Goal: Task Accomplishment & Management: Use online tool/utility

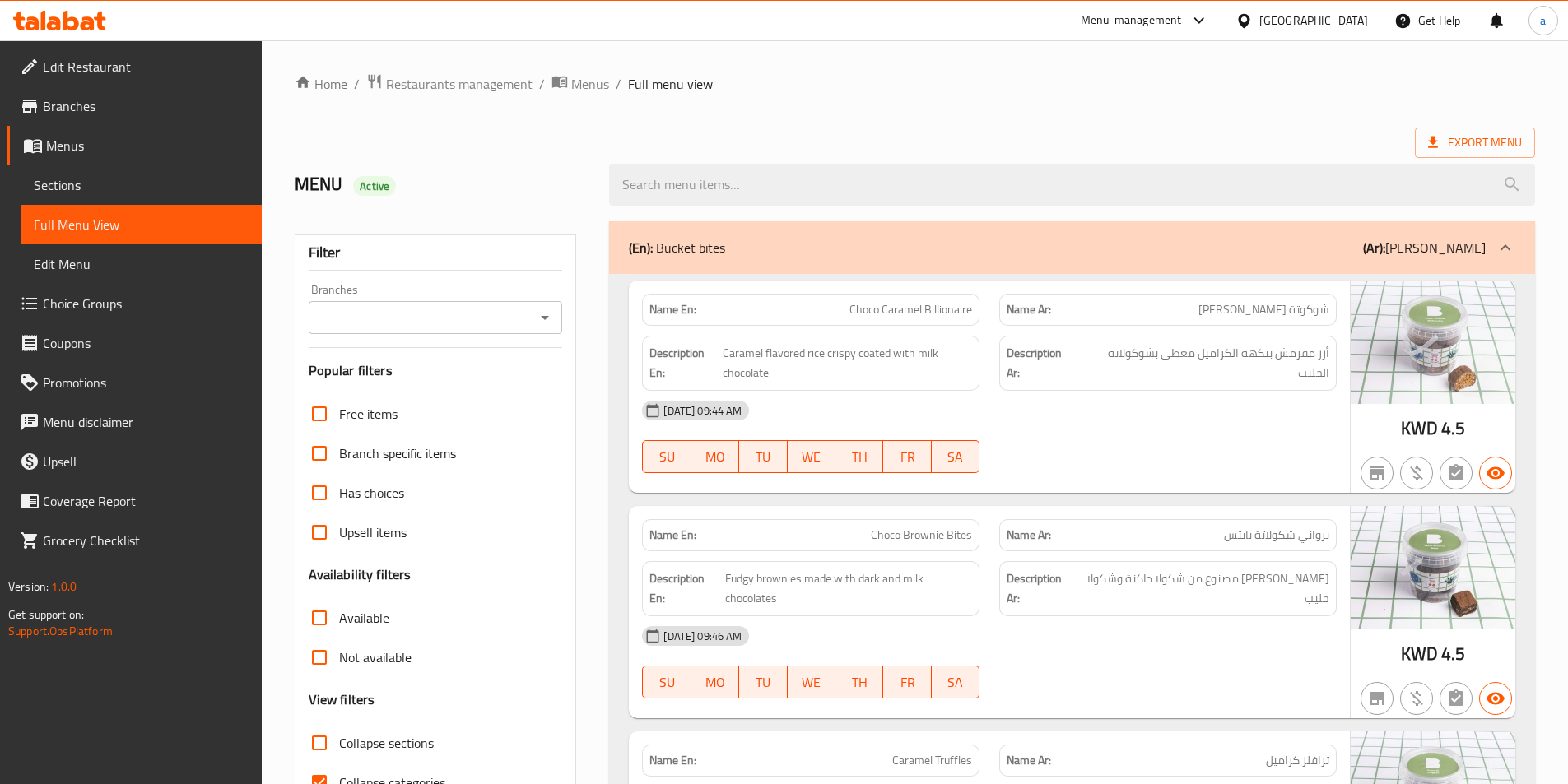
click at [1253, 17] on icon at bounding box center [1244, 22] width 18 height 18
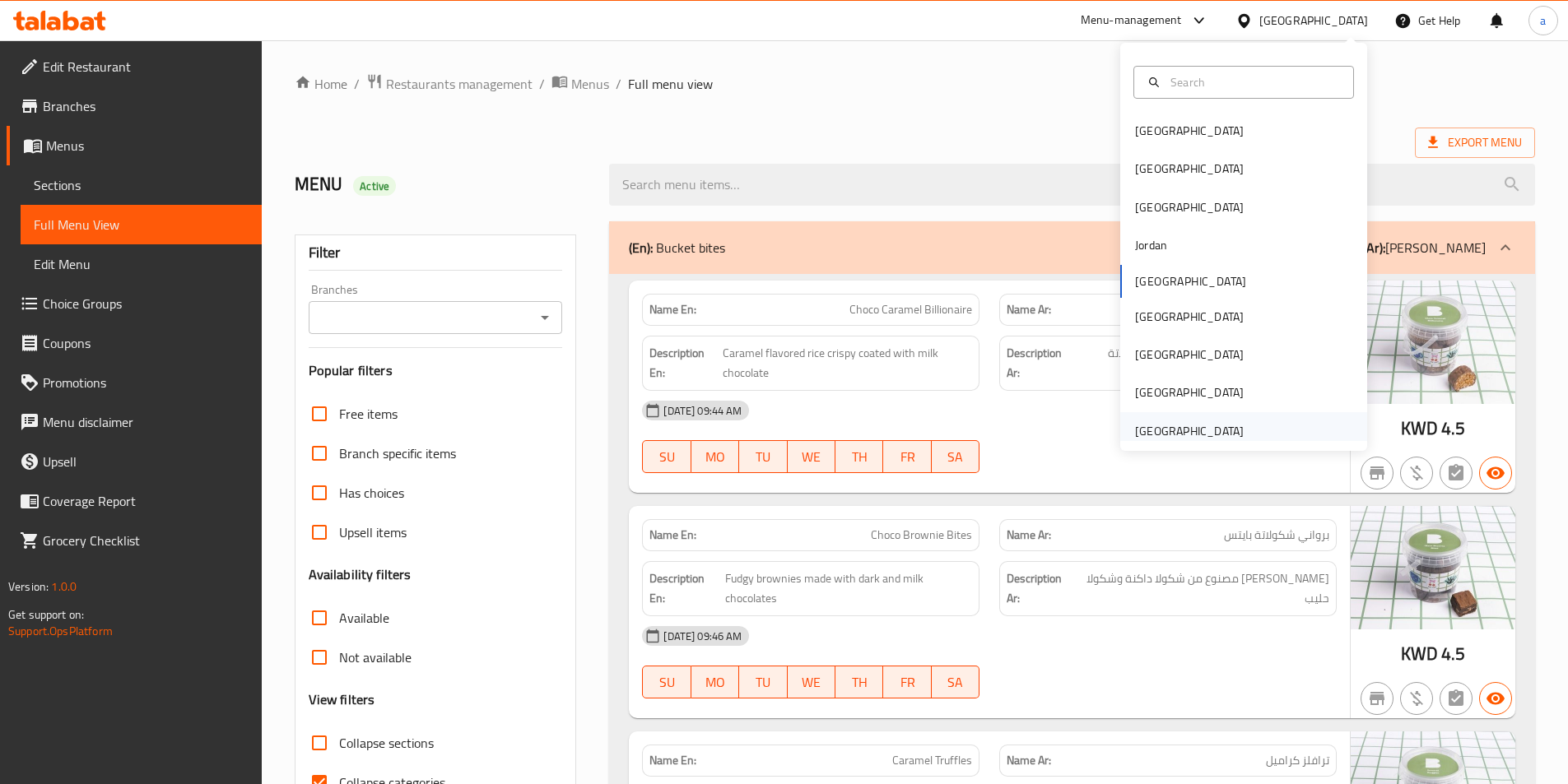
click at [1176, 416] on div "[GEOGRAPHIC_DATA]" at bounding box center [1189, 431] width 135 height 38
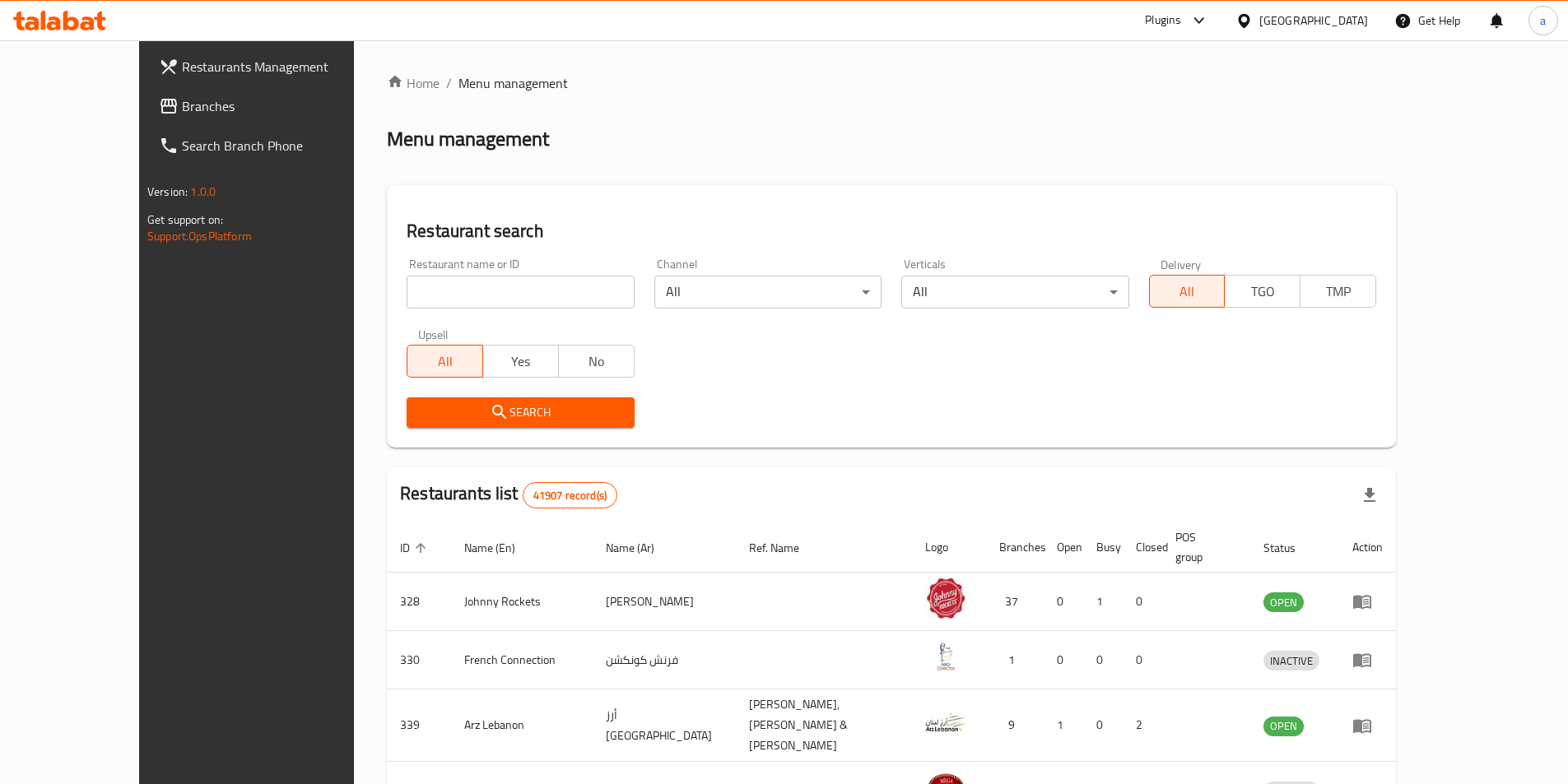
click at [146, 84] on link "Restaurants Management" at bounding box center [273, 67] width 255 height 39
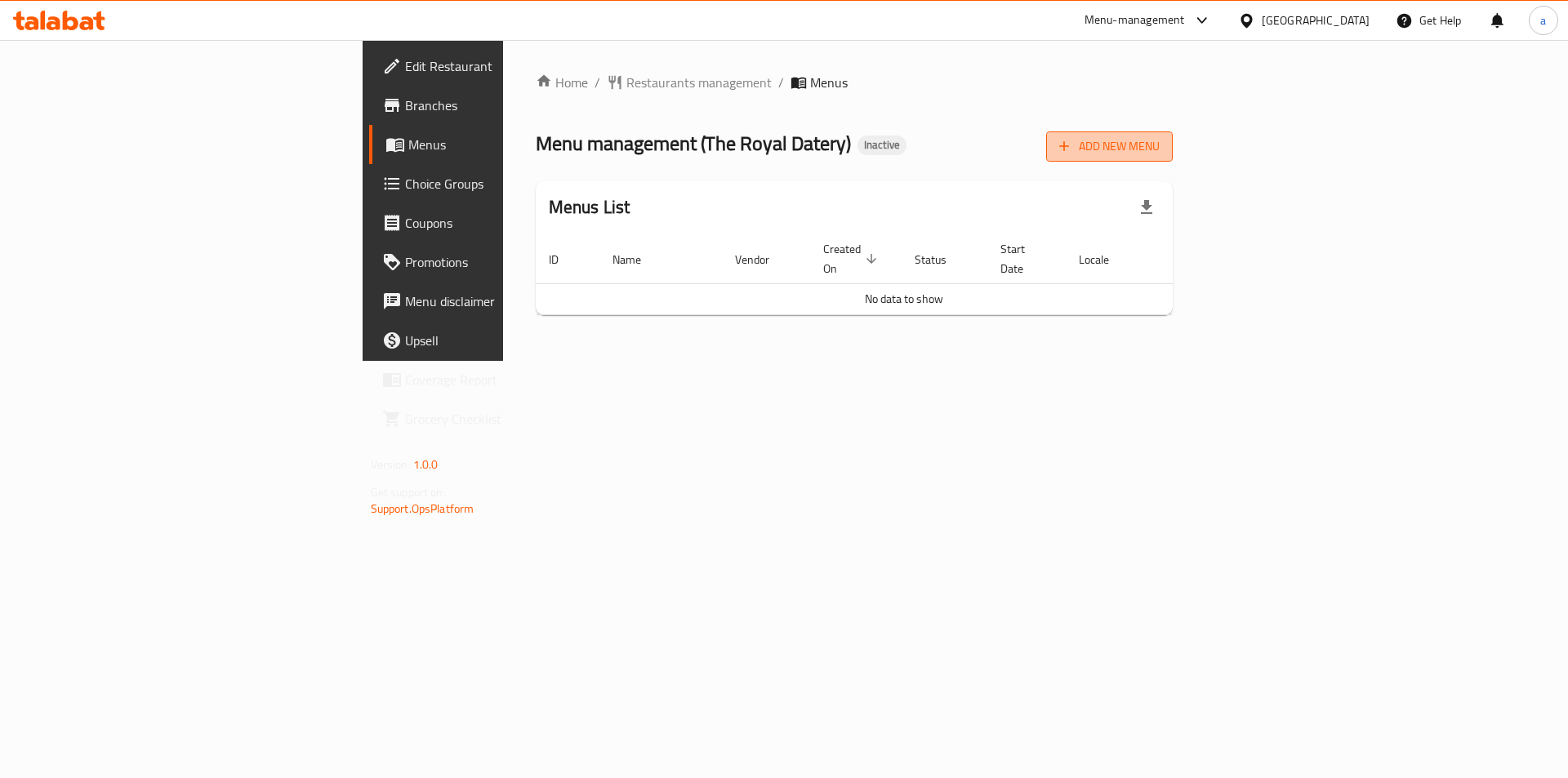
click at [1160, 138] on span "Add New Menu" at bounding box center [1109, 146] width 100 height 20
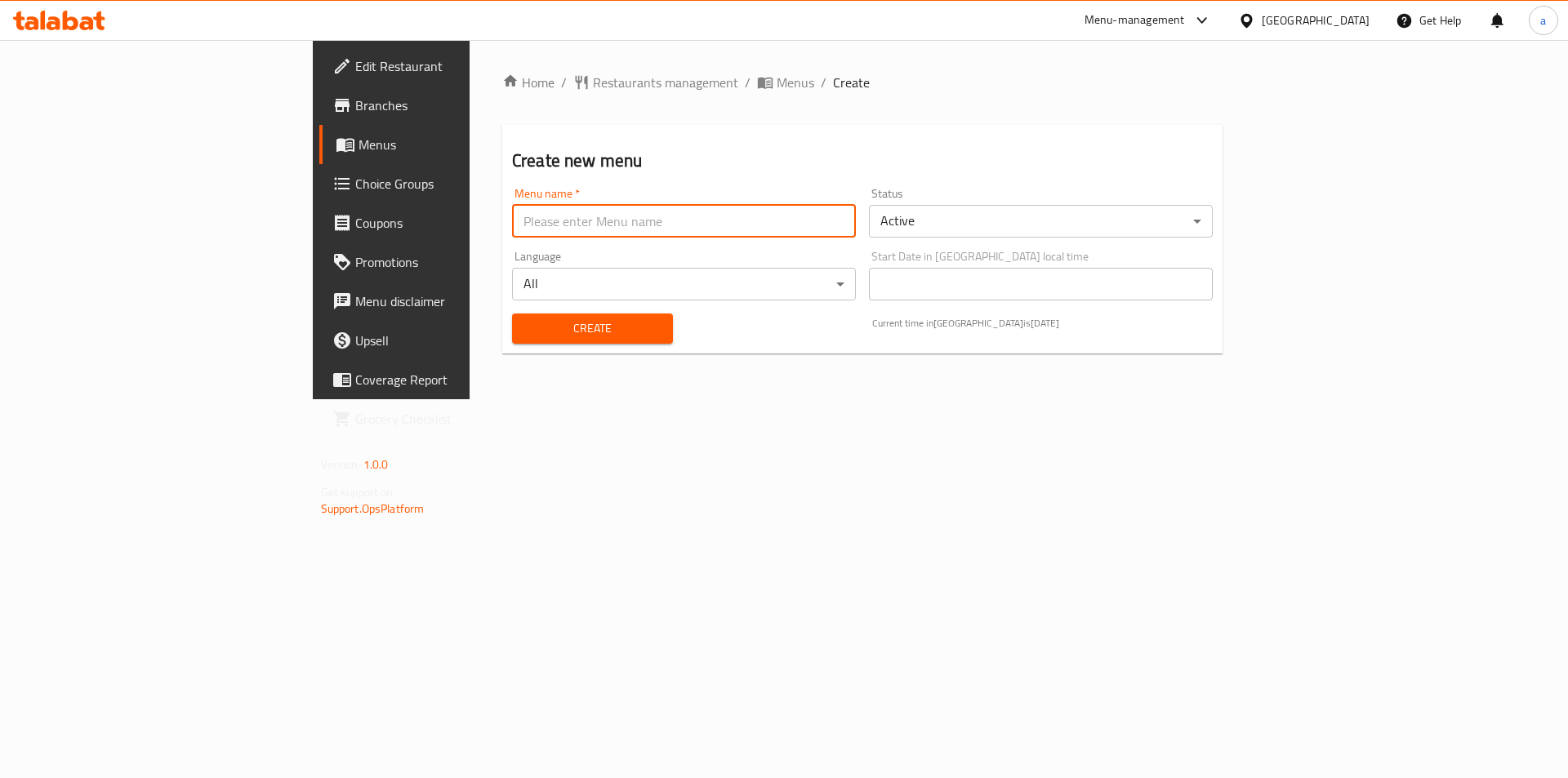
click at [547, 223] on input "text" at bounding box center [684, 221] width 344 height 33
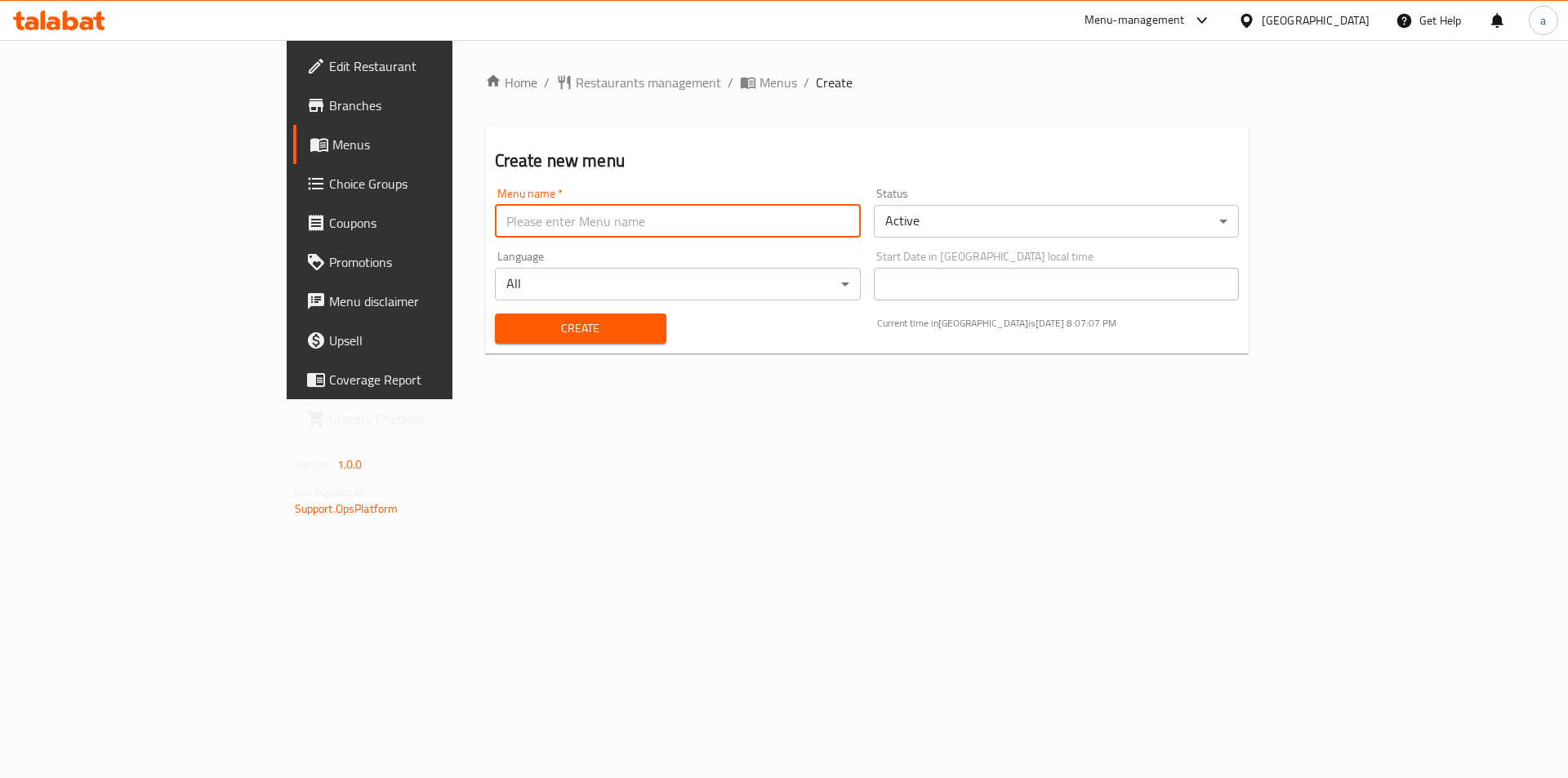
type input "menu"
click at [495, 340] on button "Create" at bounding box center [581, 328] width 172 height 30
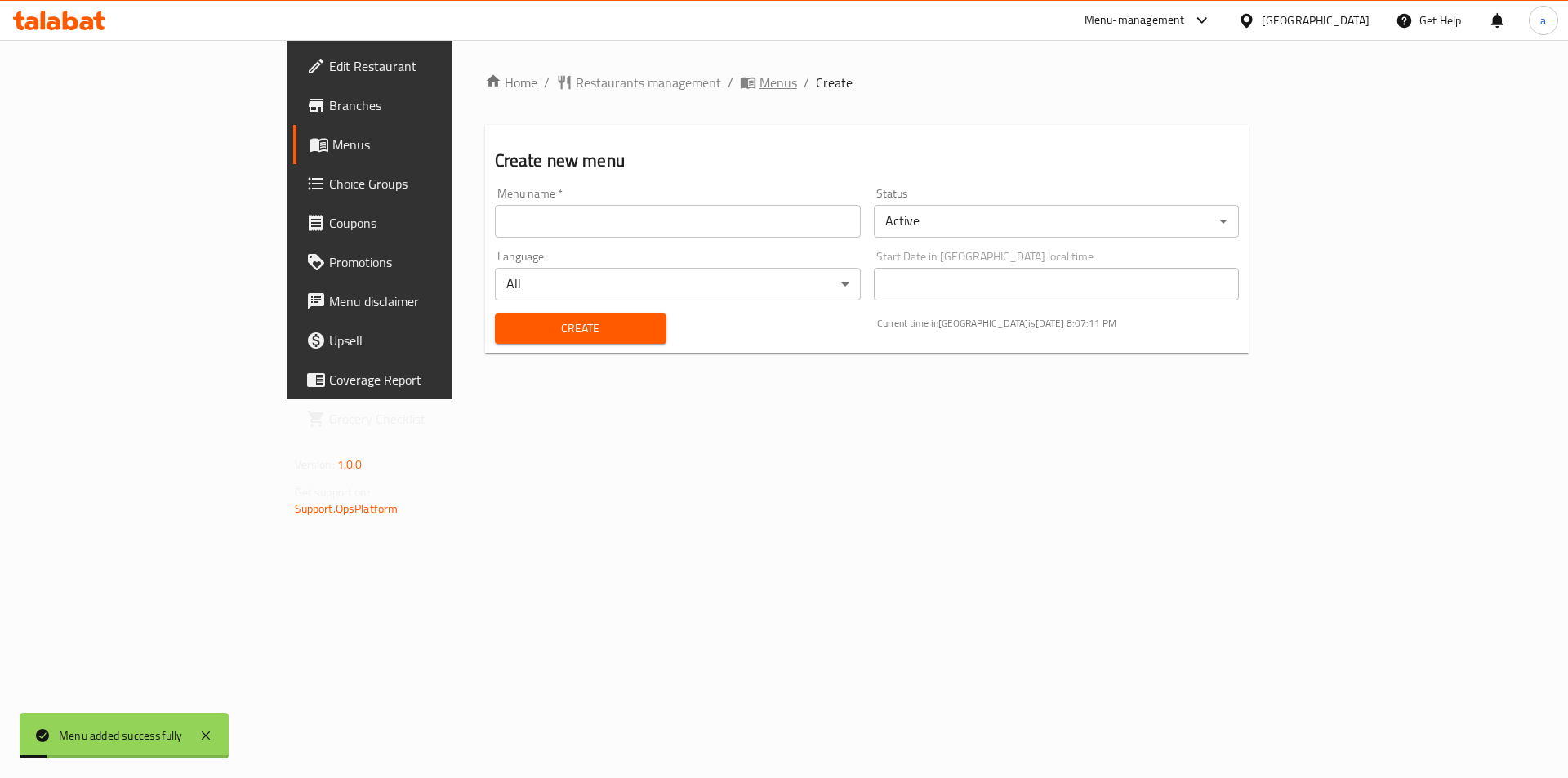
click at [760, 92] on span "Menus" at bounding box center [778, 83] width 38 height 19
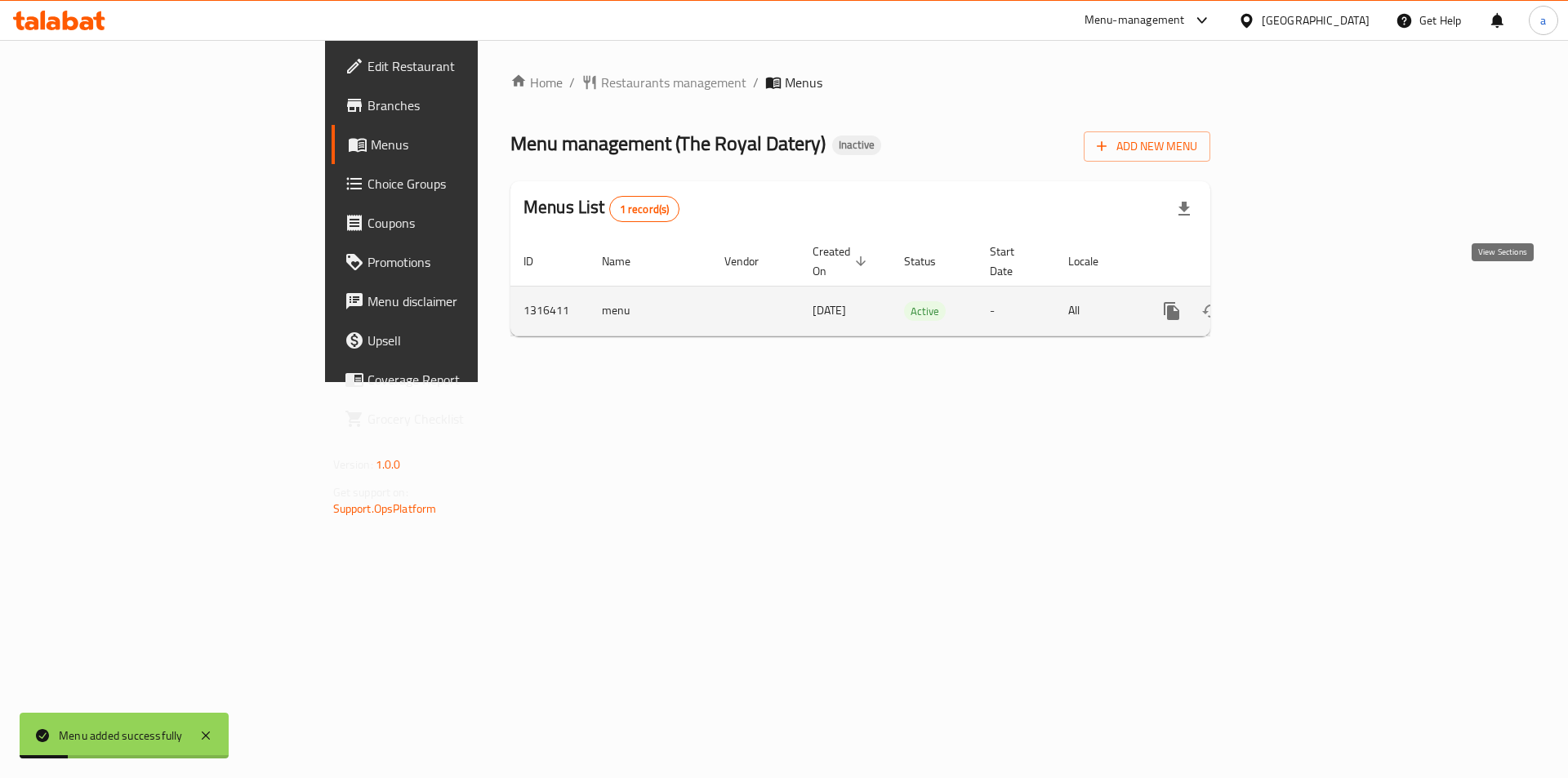
click at [1310, 291] on link "enhanced table" at bounding box center [1290, 311] width 39 height 39
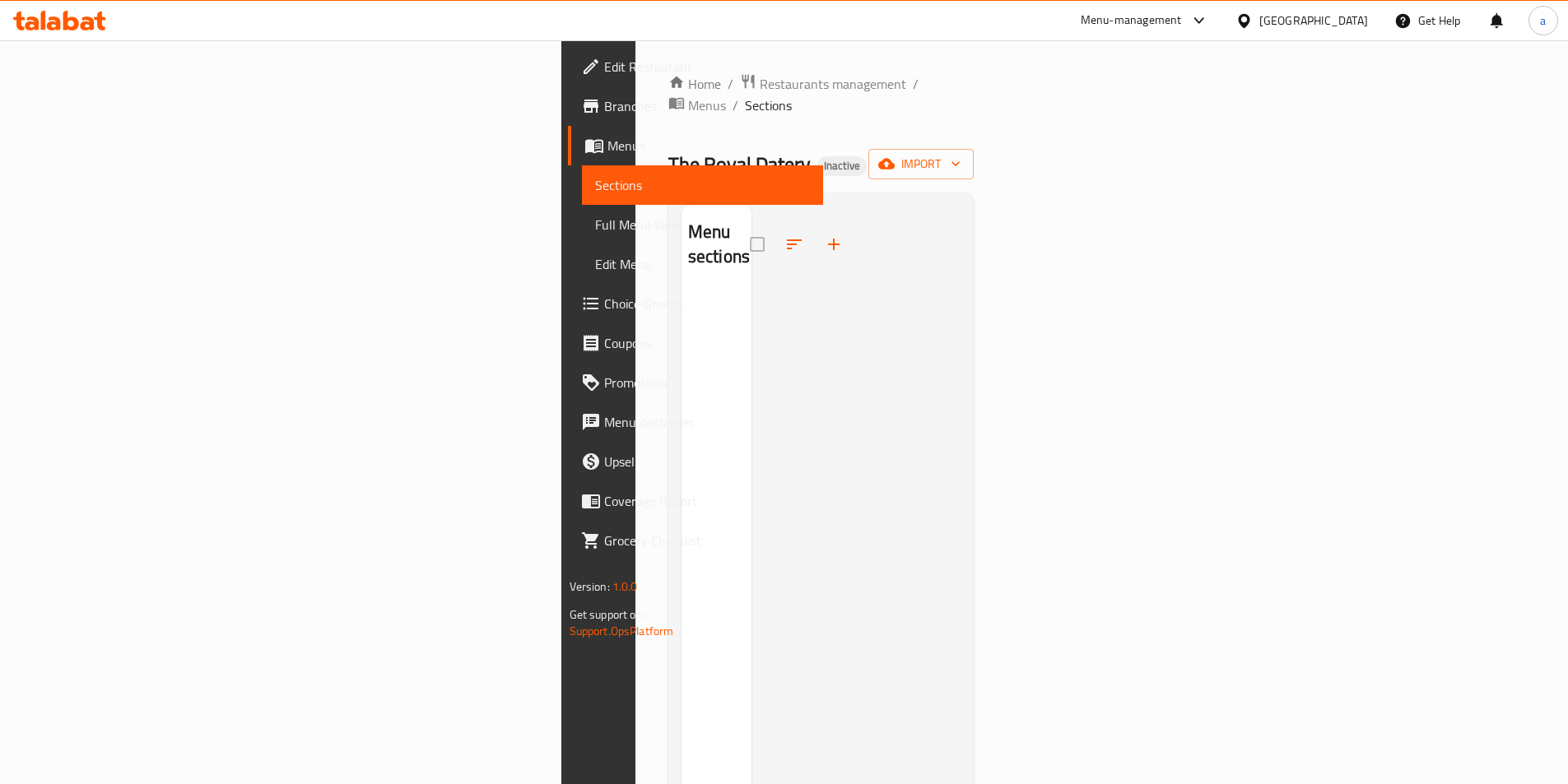
scroll to position [33, 0]
